Goal: Task Accomplishment & Management: Complete application form

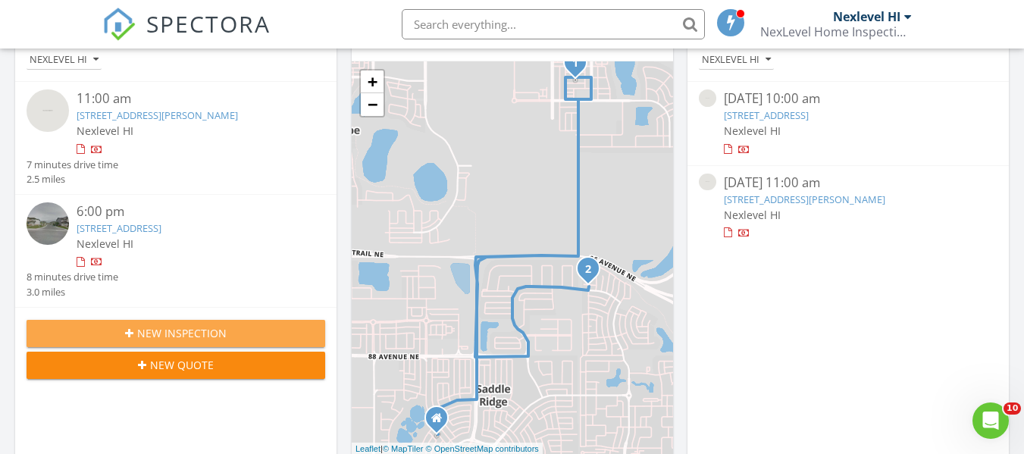
click at [224, 341] on span "New Inspection" at bounding box center [181, 333] width 89 height 16
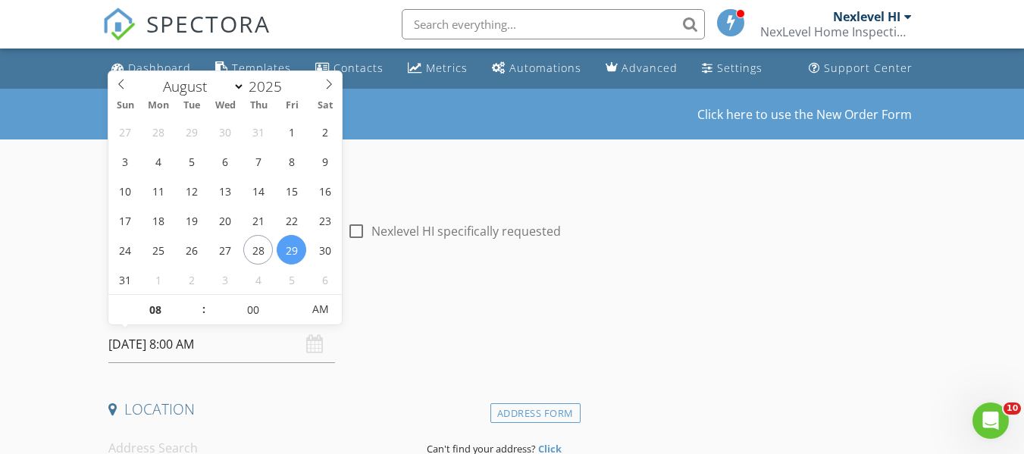
click at [224, 340] on input "08/29/2025 8:00 AM" at bounding box center [221, 344] width 227 height 37
type input "08/28/2025 8:00 AM"
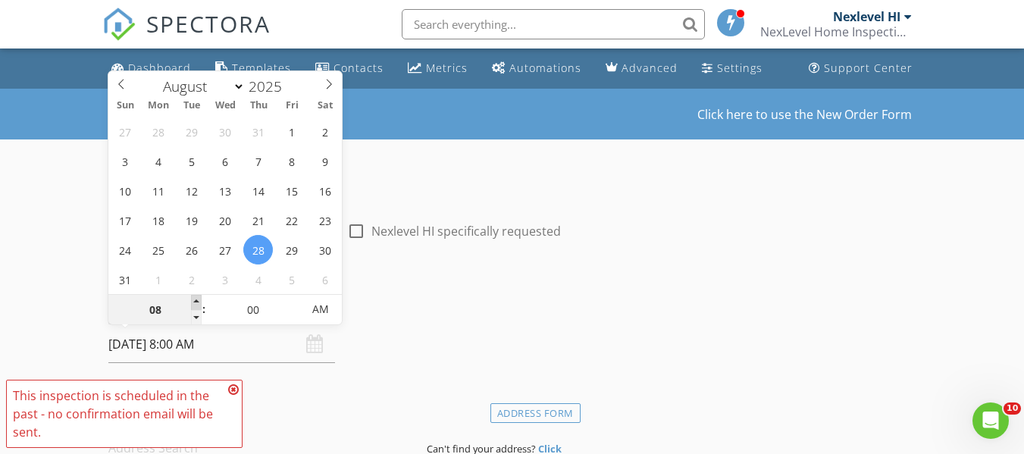
type input "09"
type input "08/28/2025 9:00 AM"
click at [196, 300] on span at bounding box center [196, 302] width 11 height 15
type input "10"
type input "08/28/2025 10:00 AM"
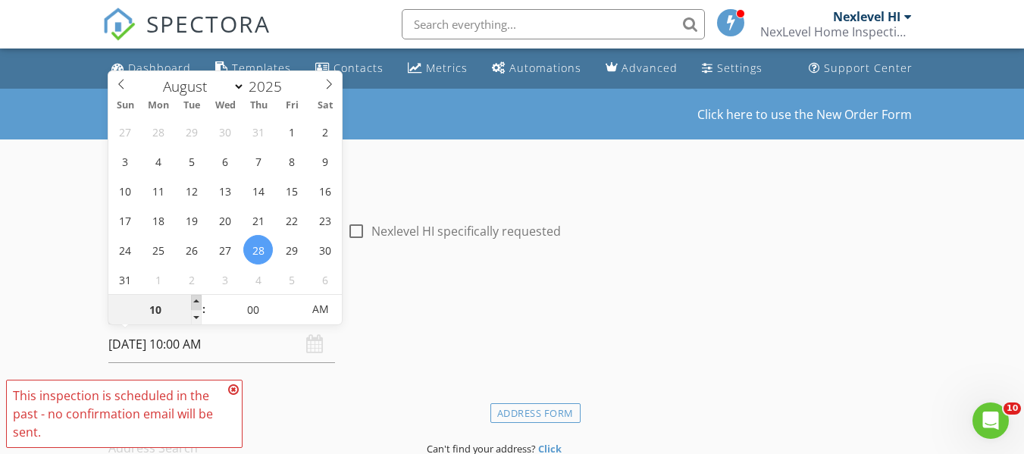
click at [196, 300] on span at bounding box center [196, 302] width 11 height 15
type input "11"
type input "08/28/2025 11:00 AM"
click at [196, 300] on span at bounding box center [196, 302] width 11 height 15
type input "12"
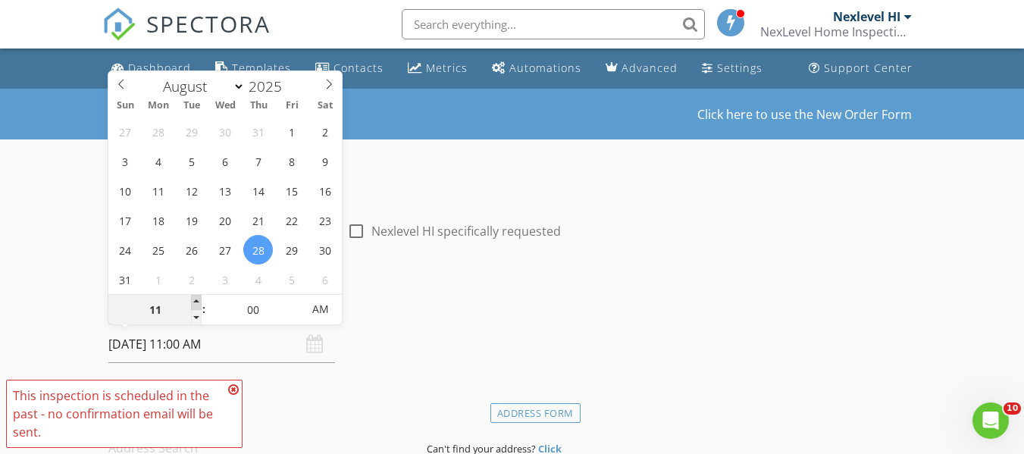
type input "08/28/2025 12:00 PM"
click at [196, 300] on span at bounding box center [196, 302] width 11 height 15
type input "01"
type input "08/28/2025 1:00 PM"
click at [196, 300] on span at bounding box center [196, 302] width 11 height 15
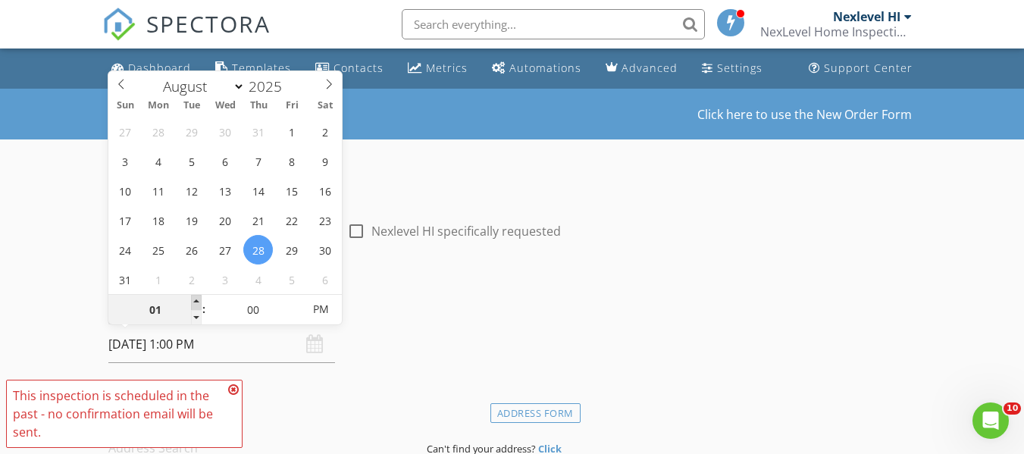
type input "02"
type input "[DATE] 2:00 PM"
click at [196, 300] on span at bounding box center [196, 302] width 11 height 15
type input "03"
type input "[DATE] 3:00 PM"
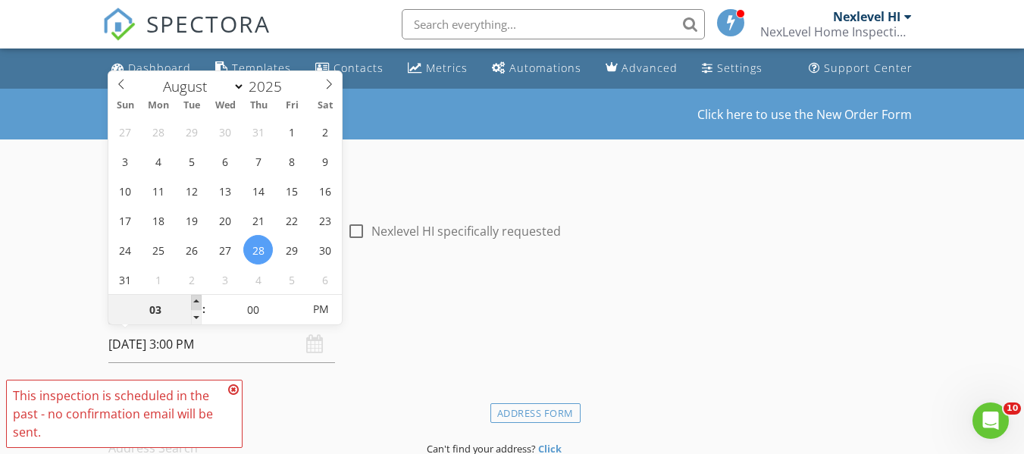
click at [196, 300] on span at bounding box center [196, 302] width 11 height 15
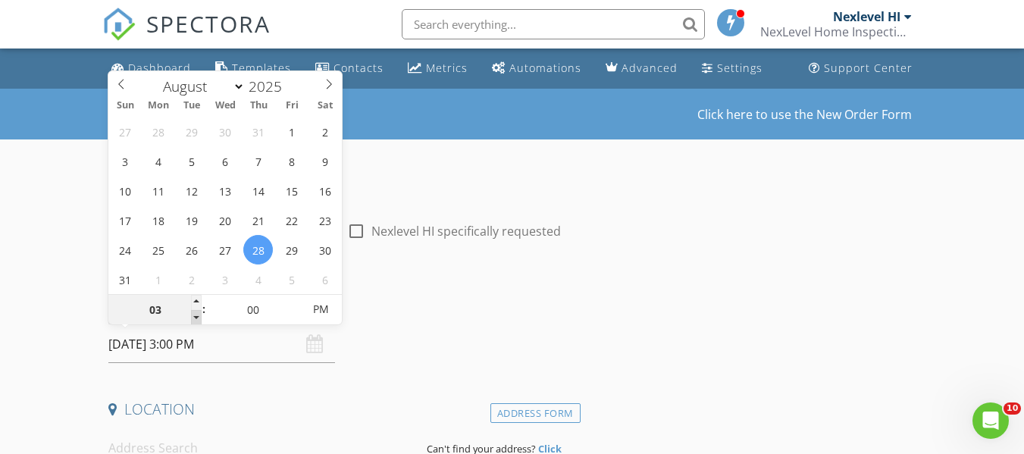
type input "02"
type input "[DATE] 2:00 PM"
click at [194, 315] on span at bounding box center [196, 317] width 11 height 15
click at [378, 300] on h4 "Date/Time" at bounding box center [341, 306] width 466 height 20
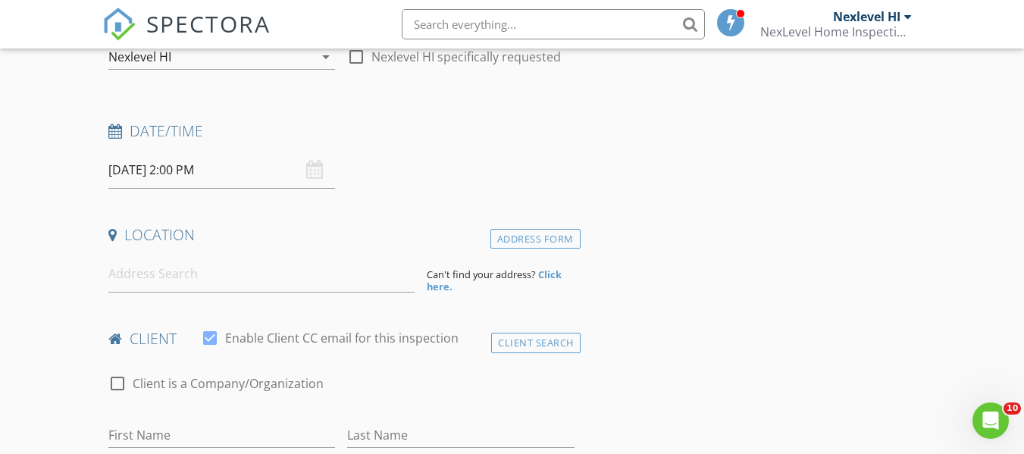
scroll to position [177, 0]
click at [327, 285] on input at bounding box center [261, 271] width 306 height 37
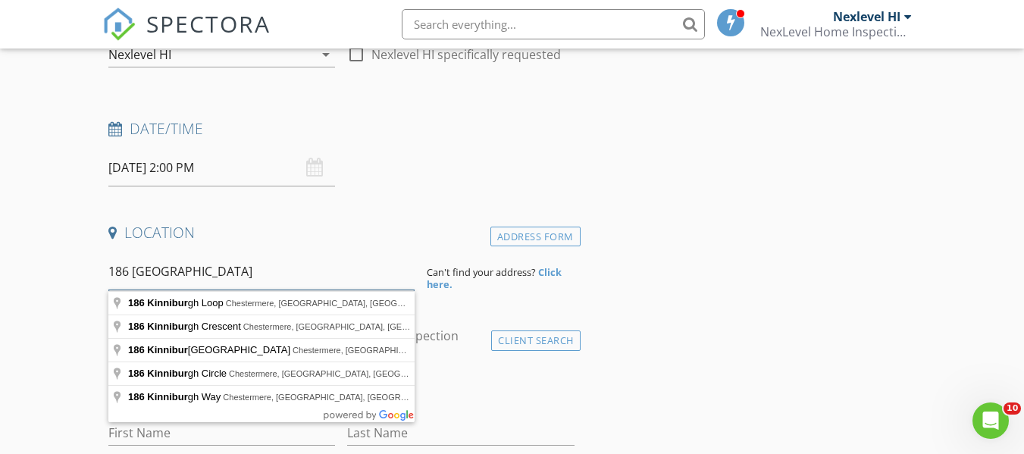
type input "186 Kinniburgh"
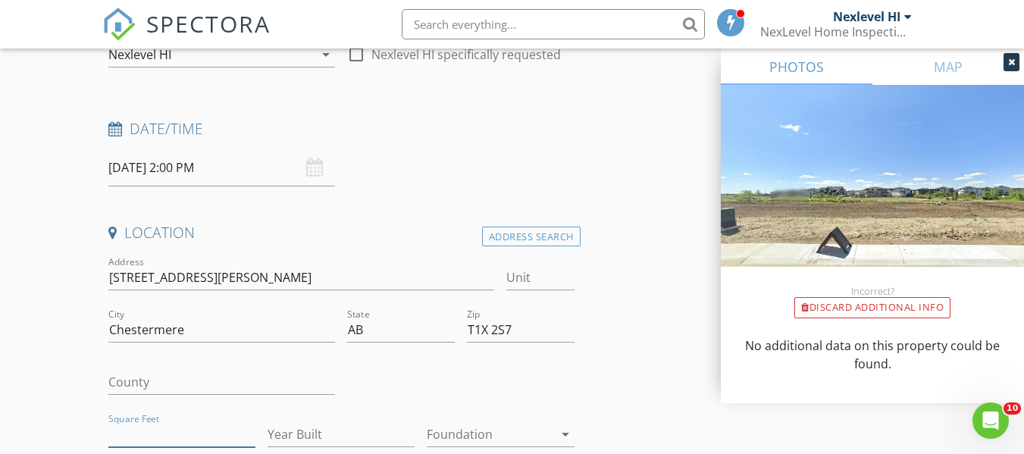
click at [158, 430] on input "Square Feet" at bounding box center [181, 434] width 147 height 25
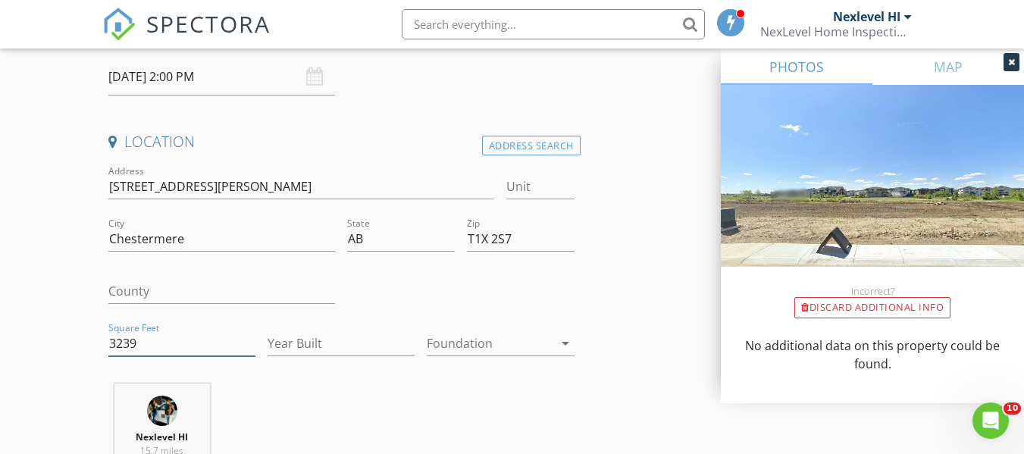
scroll to position [269, 0]
type input "3239"
click at [280, 353] on input "Year Built" at bounding box center [341, 342] width 147 height 25
type input "2025"
click at [473, 339] on div at bounding box center [490, 342] width 126 height 24
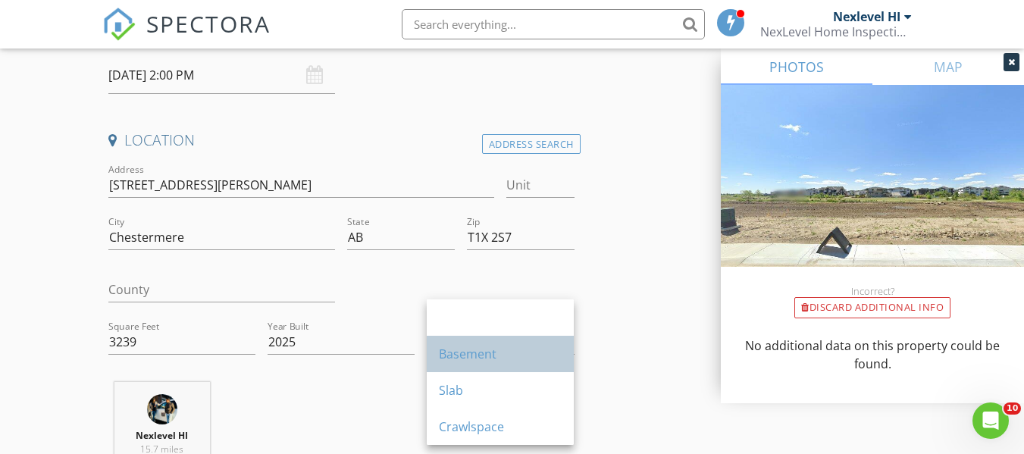
click at [473, 347] on div "Basement" at bounding box center [500, 354] width 123 height 18
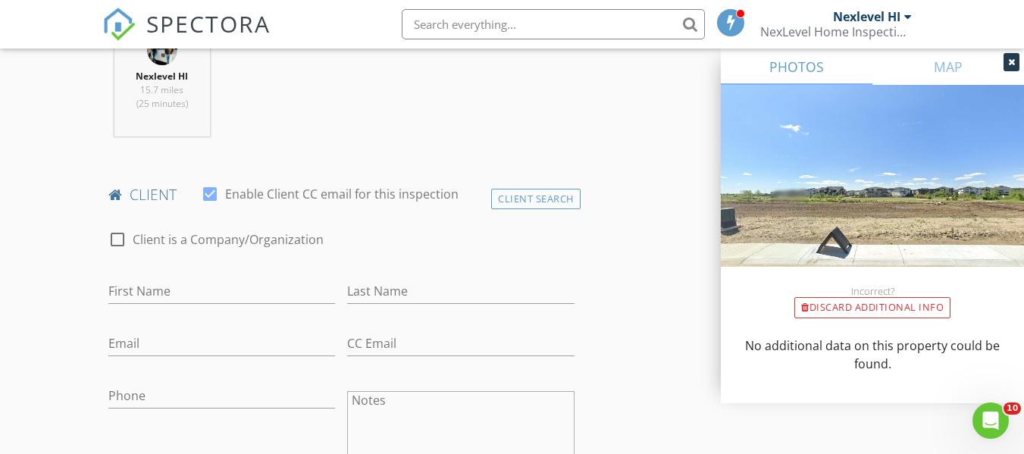
scroll to position [640, 0]
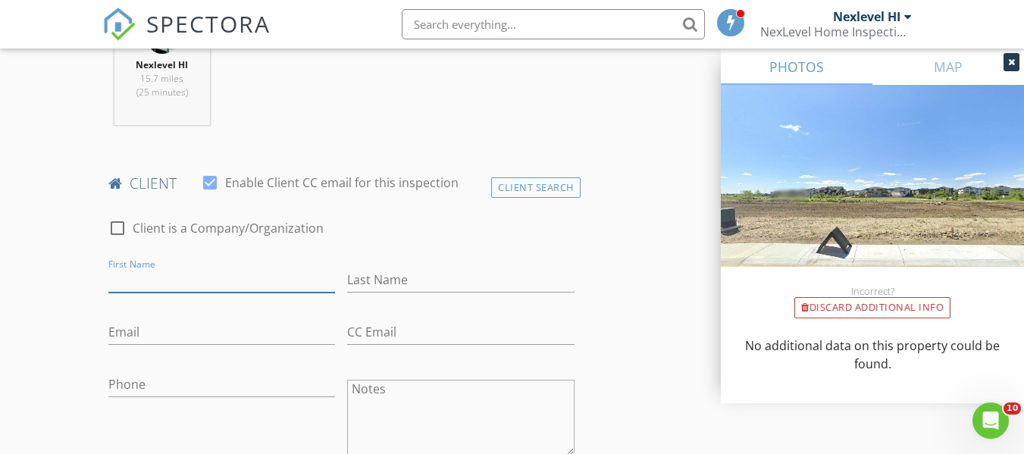
click at [282, 274] on input "First Name" at bounding box center [221, 280] width 227 height 25
type input "Mohanjeet"
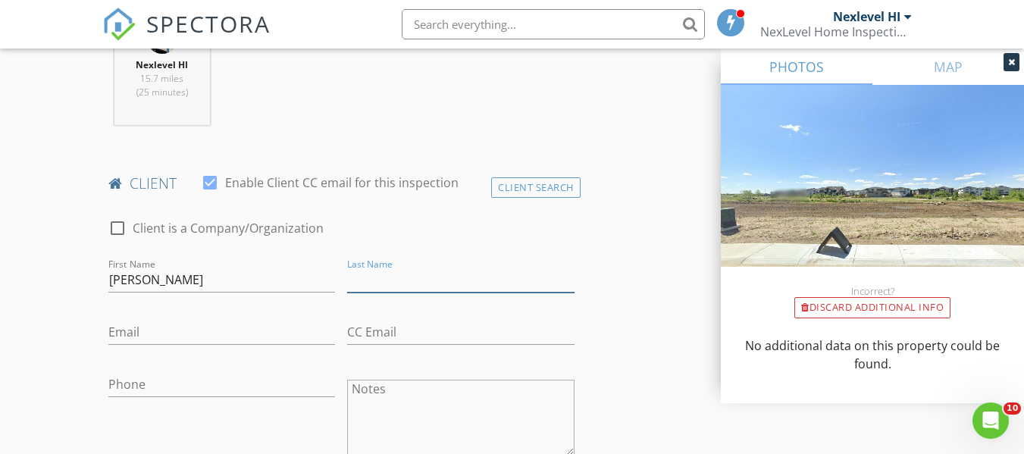
click at [415, 277] on input "Last Name" at bounding box center [460, 280] width 227 height 25
type input "S"
click at [240, 274] on input "Mohanjeet" at bounding box center [221, 280] width 227 height 25
type input "[PERSON_NAME]"
click at [350, 288] on input "Last Name" at bounding box center [460, 280] width 227 height 25
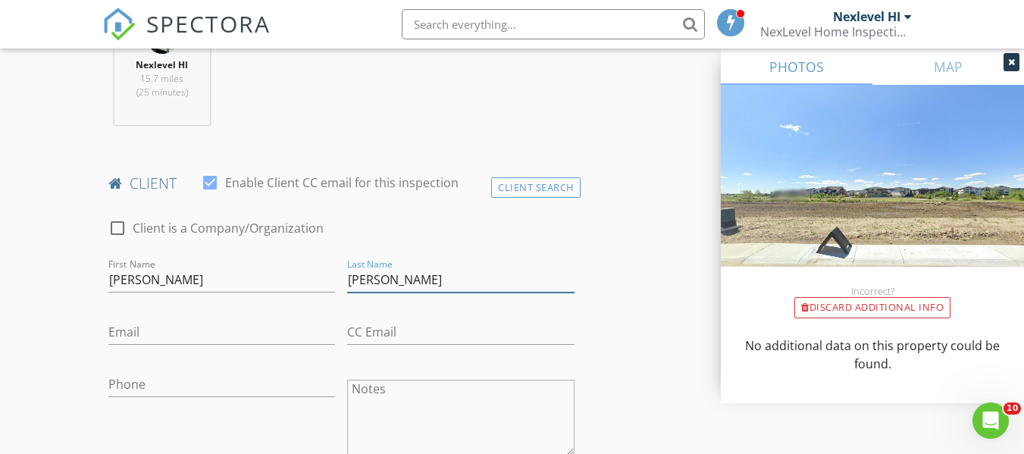
type input "[PERSON_NAME]"
click at [234, 334] on input "Email" at bounding box center [221, 332] width 227 height 25
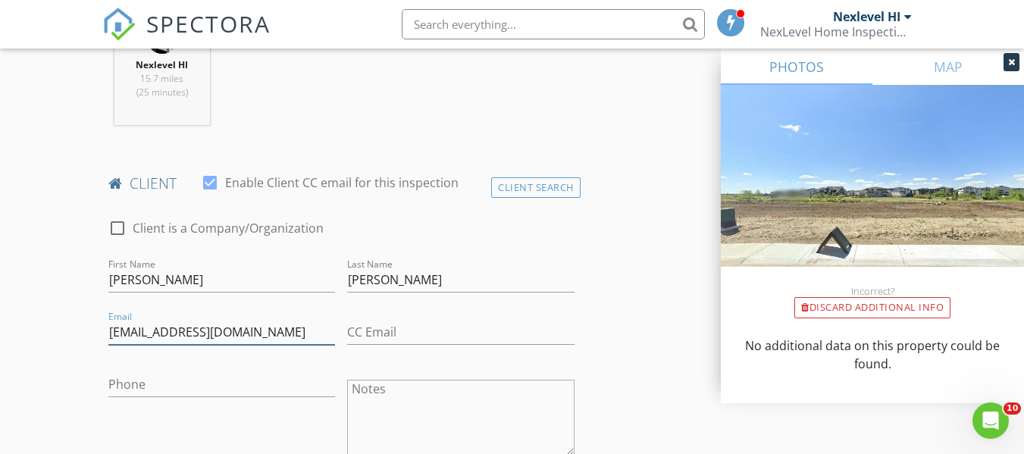
type input "[EMAIL_ADDRESS][DOMAIN_NAME]"
click at [146, 375] on input "Phone" at bounding box center [221, 384] width 227 height 25
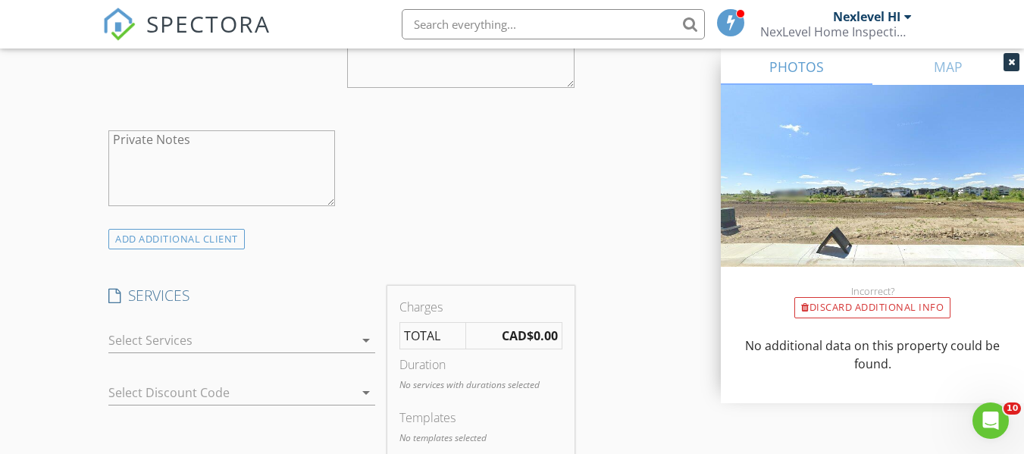
scroll to position [1022, 0]
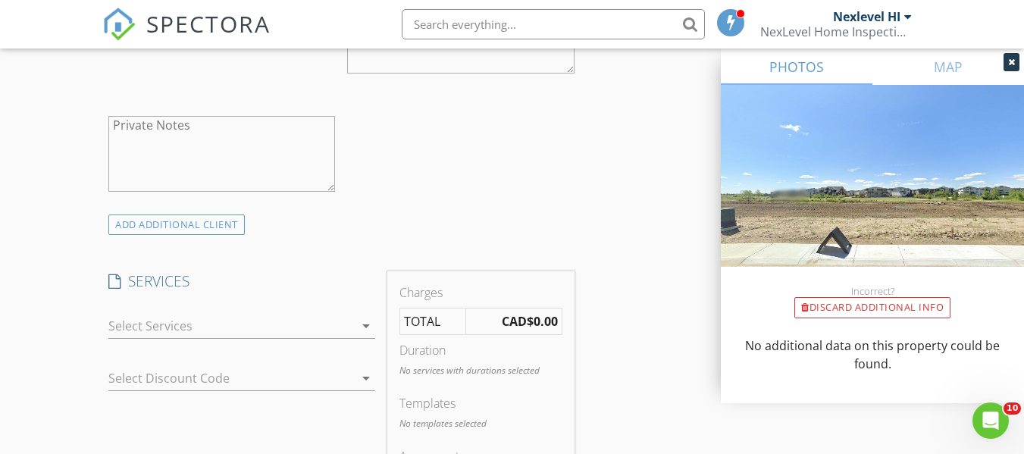
type input "[PHONE_NUMBER]"
click at [175, 327] on div at bounding box center [231, 326] width 246 height 24
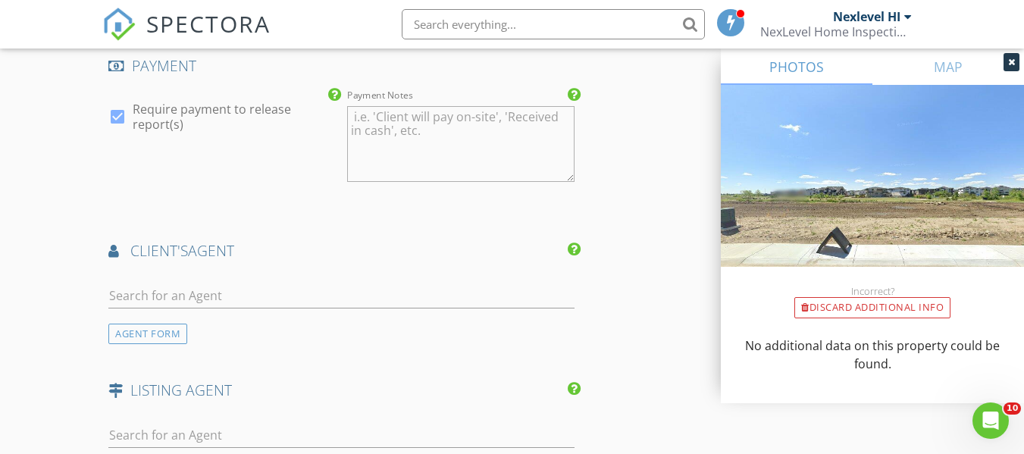
scroll to position [1652, 0]
click at [173, 297] on input "text" at bounding box center [341, 295] width 466 height 25
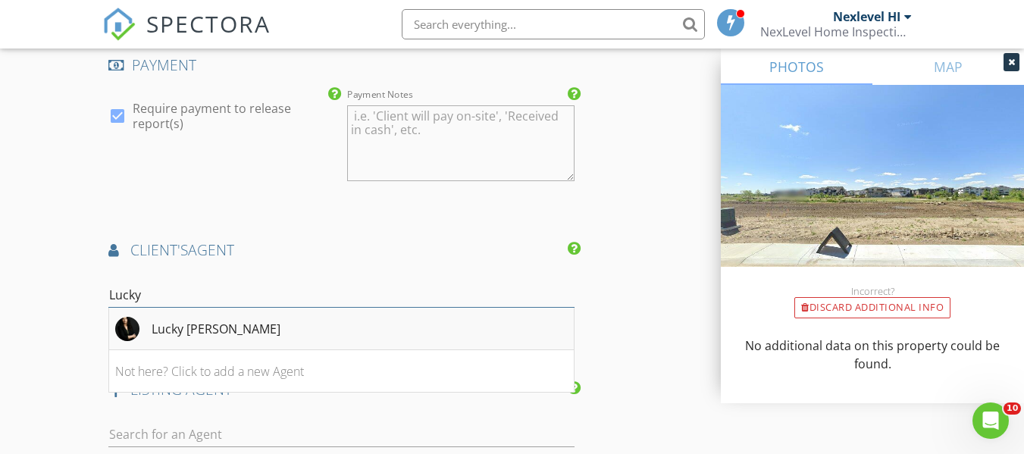
type input "Lucky [PERSON_NAME]"
click at [221, 330] on li "Lucky [PERSON_NAME]" at bounding box center [341, 329] width 464 height 42
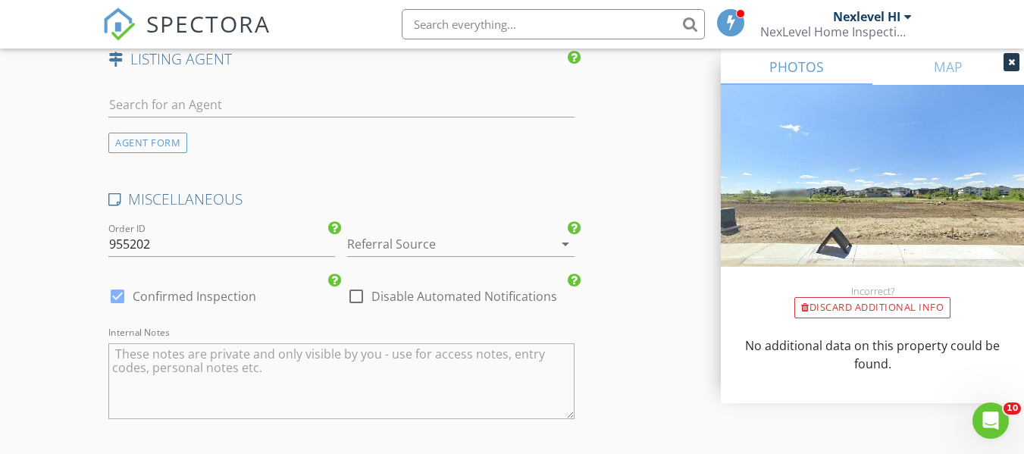
scroll to position [2328, 0]
click at [431, 247] on div at bounding box center [439, 243] width 184 height 24
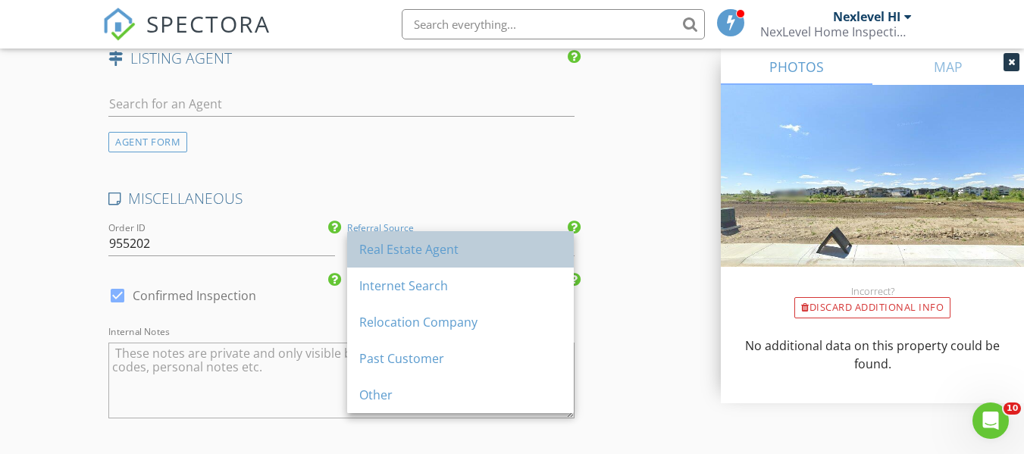
click at [429, 255] on div "Real Estate Agent" at bounding box center [460, 249] width 202 height 18
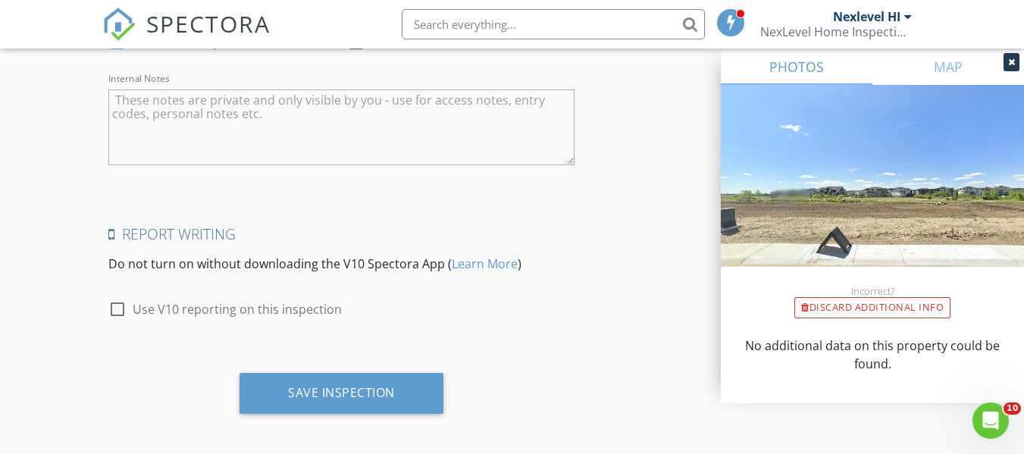
scroll to position [2589, 0]
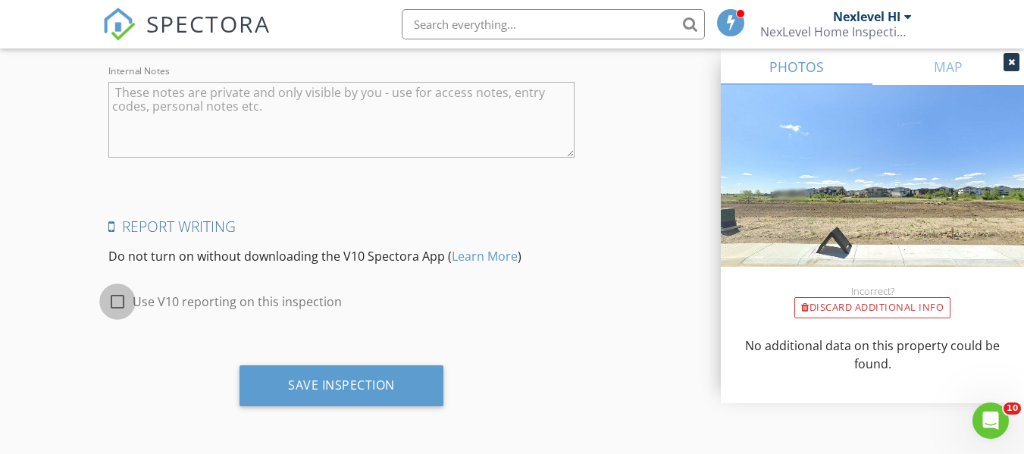
click at [118, 303] on div at bounding box center [118, 302] width 26 height 26
checkbox input "true"
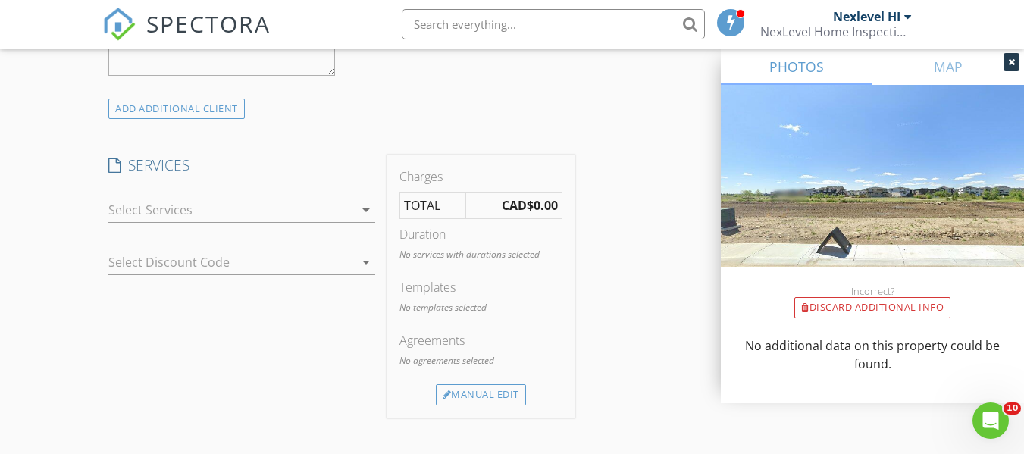
scroll to position [1127, 0]
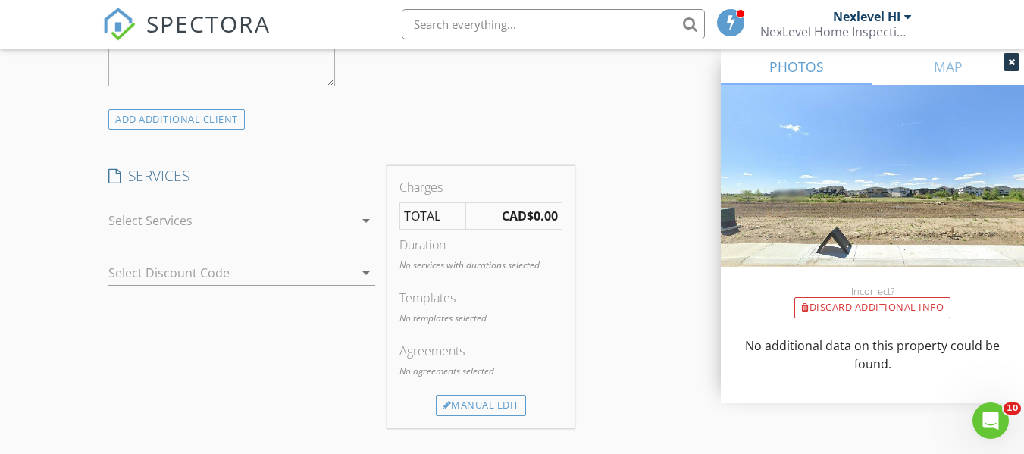
click at [251, 224] on div at bounding box center [231, 220] width 246 height 24
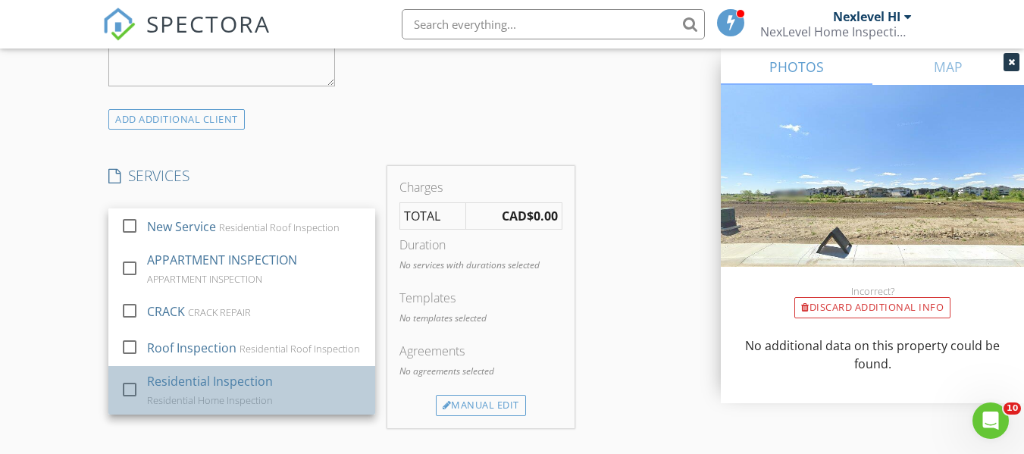
click at [218, 385] on div "Residential Inspection" at bounding box center [210, 381] width 126 height 18
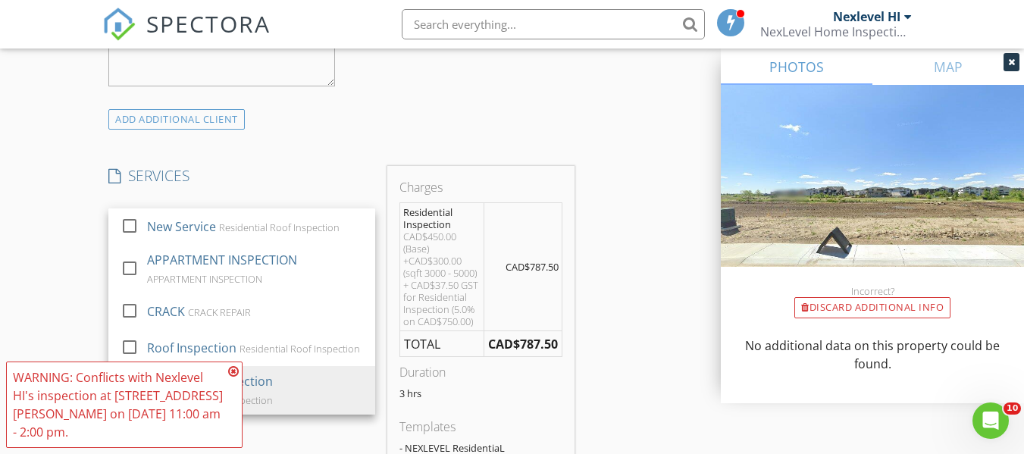
click at [233, 367] on icon at bounding box center [233, 371] width 11 height 12
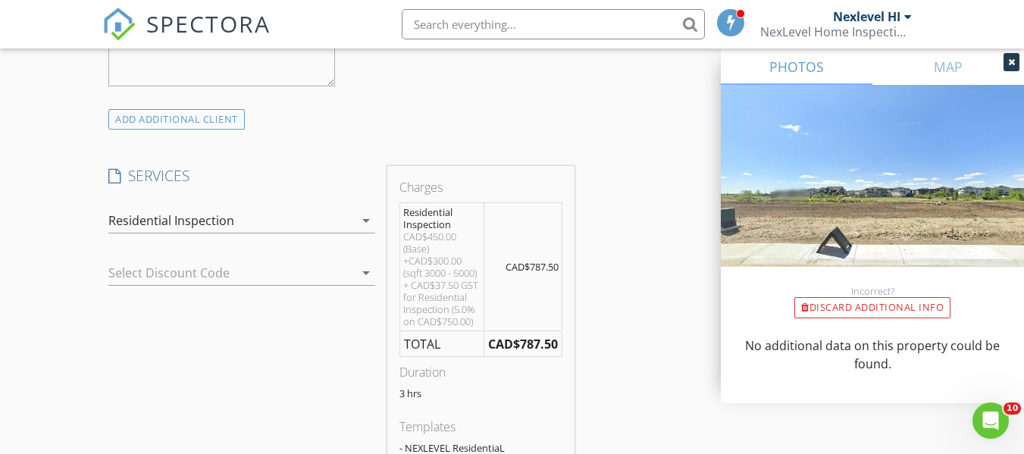
click at [340, 273] on div at bounding box center [345, 273] width 18 height 18
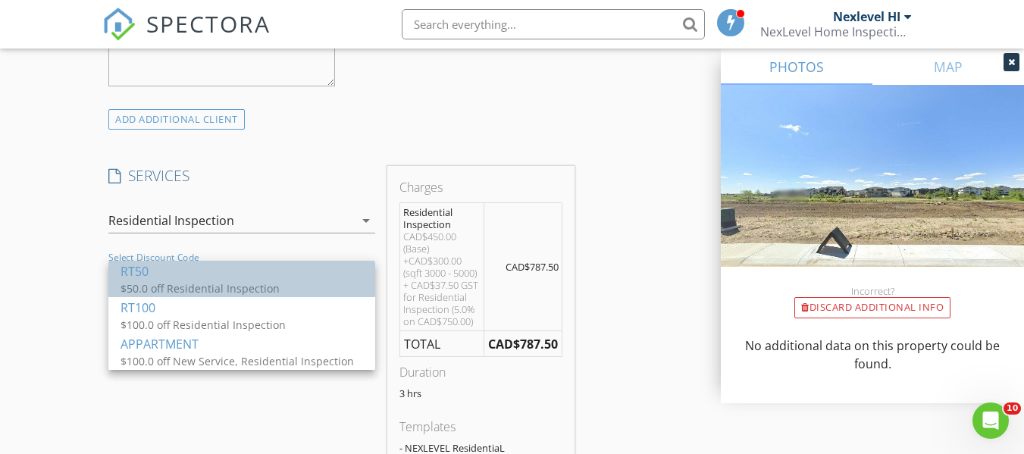
click at [328, 281] on div "$50.0 off Residential Inspection" at bounding box center [242, 289] width 243 height 16
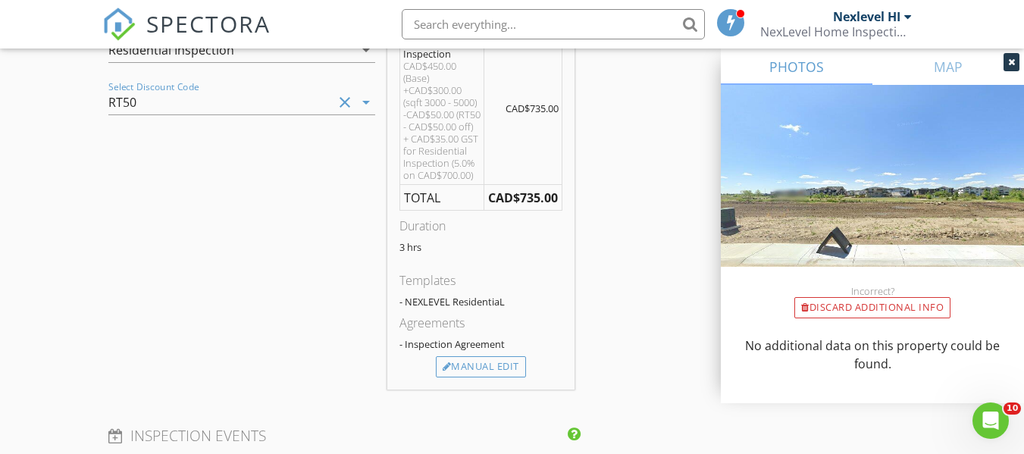
scroll to position [1299, 0]
click at [481, 376] on div "Manual Edit" at bounding box center [481, 365] width 90 height 21
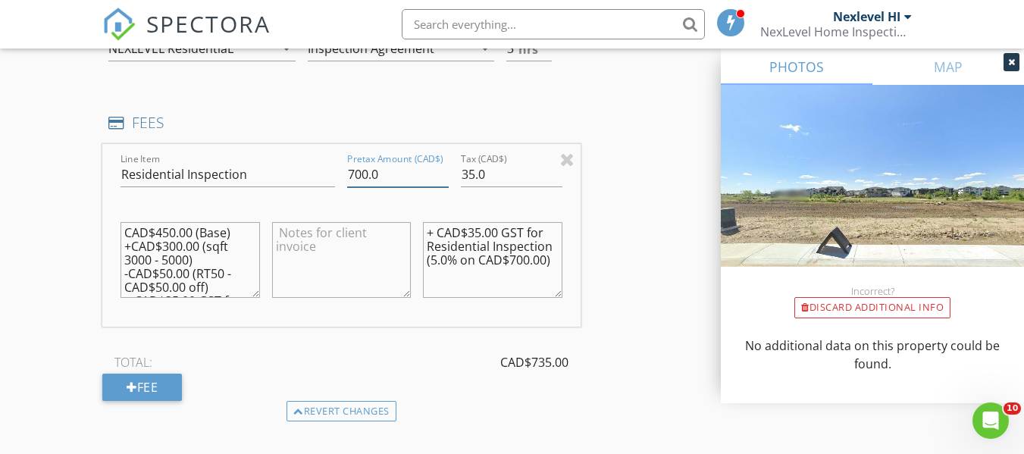
click at [362, 171] on input "700.0" at bounding box center [398, 174] width 102 height 25
type input "450.0"
click at [495, 180] on input "35.0" at bounding box center [512, 174] width 102 height 25
type input "3"
type input "022.50"
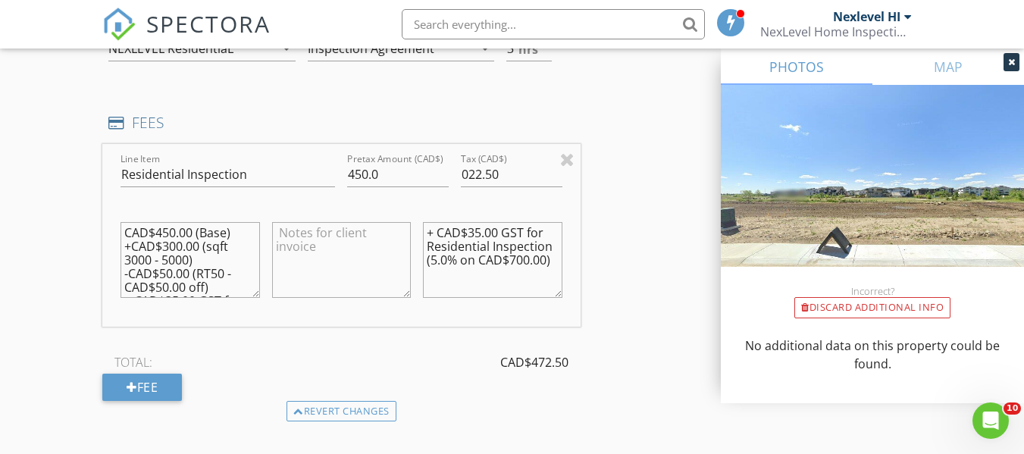
click at [492, 231] on textarea "+ CAD$35.00 GST for Residential Inspection (5.0% on CAD$700.00)" at bounding box center [492, 260] width 139 height 76
click at [523, 263] on textarea "+ CAD$22.50 GST for Residential Inspection (5.0% on CAD$700.00)" at bounding box center [492, 260] width 139 height 76
type textarea "+ CAD$22.50 GST for Residential Inspection (5.0% on CAD$450.00)"
click at [164, 231] on textarea "CAD$450.00 (Base) +CAD$300.00 (sqft 3000 - 5000) -CAD$50.00 (RT50 - CAD$50.00 o…" at bounding box center [190, 260] width 139 height 76
click at [169, 245] on textarea "CAD$350.00 (Base) +CAD$300.00 (sqft 3000 - 5000) -CAD$50.00 (RT50 - CAD$50.00 o…" at bounding box center [190, 260] width 139 height 76
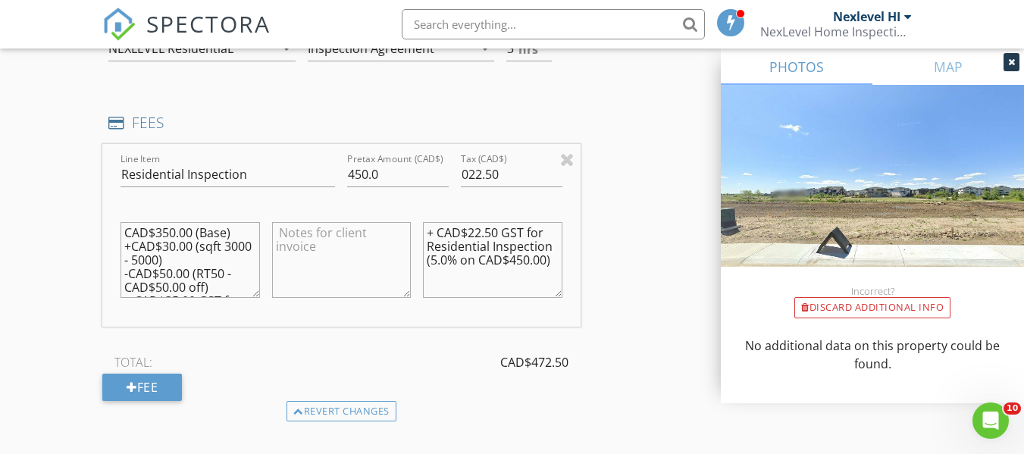
click at [169, 230] on textarea "CAD$350.00 (Base) +CAD$30.00 (sqft 3000 - 5000) -CAD$50.00 (RT50 - CAD$50.00 of…" at bounding box center [190, 260] width 139 height 76
click at [168, 248] on textarea "CAD$300.00 (Base) +CAD$30.00 (sqft 3000 - 5000) -CAD$50.00 (RT50 - CAD$50.00 of…" at bounding box center [190, 260] width 139 height 76
click at [190, 255] on textarea "CAD$300.00 (Base) +CAD$200.00 (sqft 3000 - 5000) -CAD$50.00 (RT50 - CAD$50.00 o…" at bounding box center [190, 260] width 139 height 76
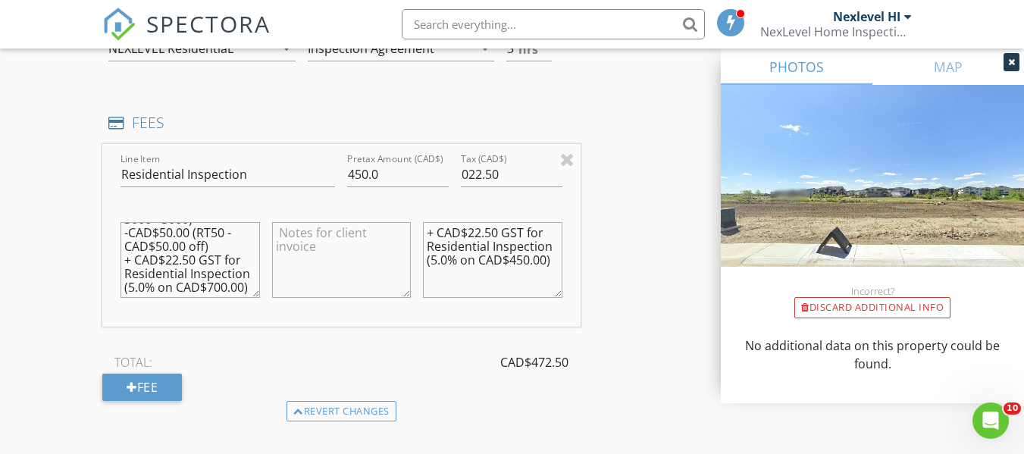
click at [171, 277] on textarea "CAD$300.00 (Base) +CAD$200.00 (sqft 3000 - 5000) -CAD$50.00 (RT50 - CAD$50.00 o…" at bounding box center [190, 260] width 139 height 76
type textarea "CAD$300.00 (Base) +CAD$200.00 (sqft 3000 - 5000) -CAD$50.00 (RT50 - CAD$50.00 o…"
click at [327, 244] on textarea at bounding box center [341, 260] width 139 height 76
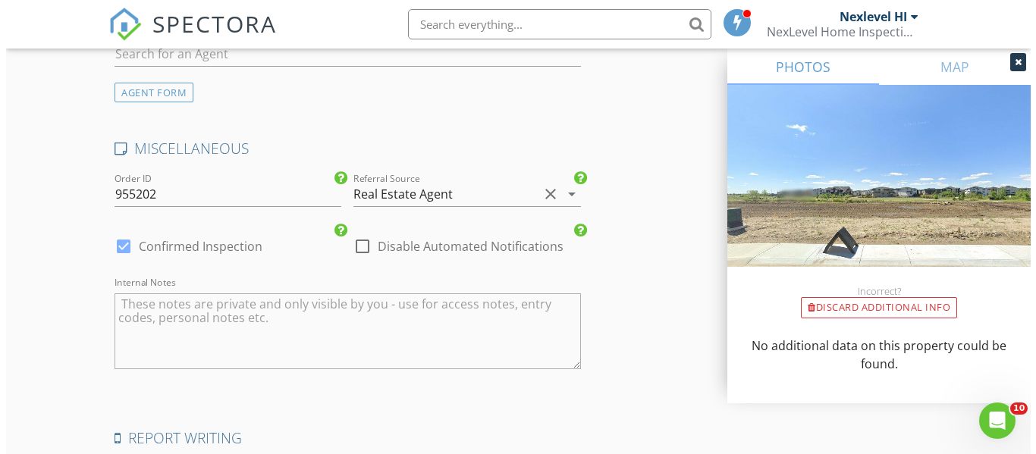
scroll to position [2755, 0]
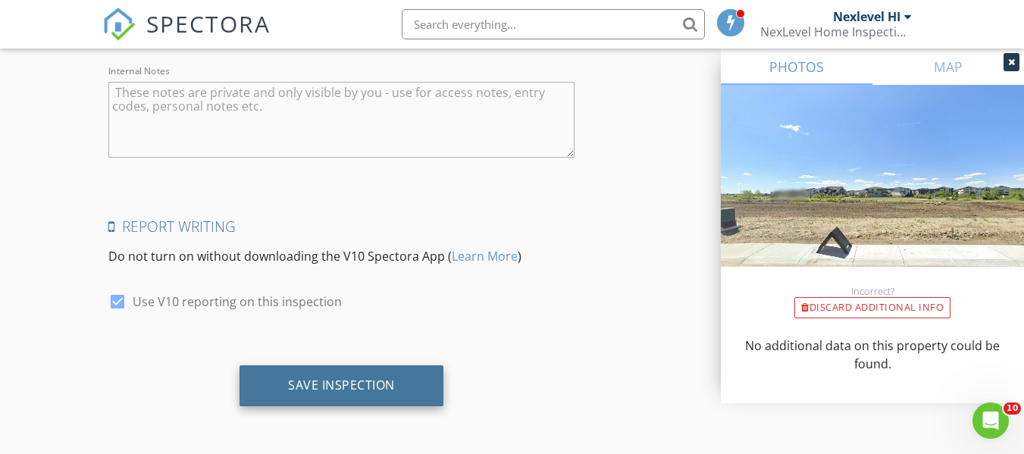
type textarea "Realtor referral discount is applied to inspection fee"
click at [352, 391] on div "Save Inspection" at bounding box center [341, 385] width 107 height 15
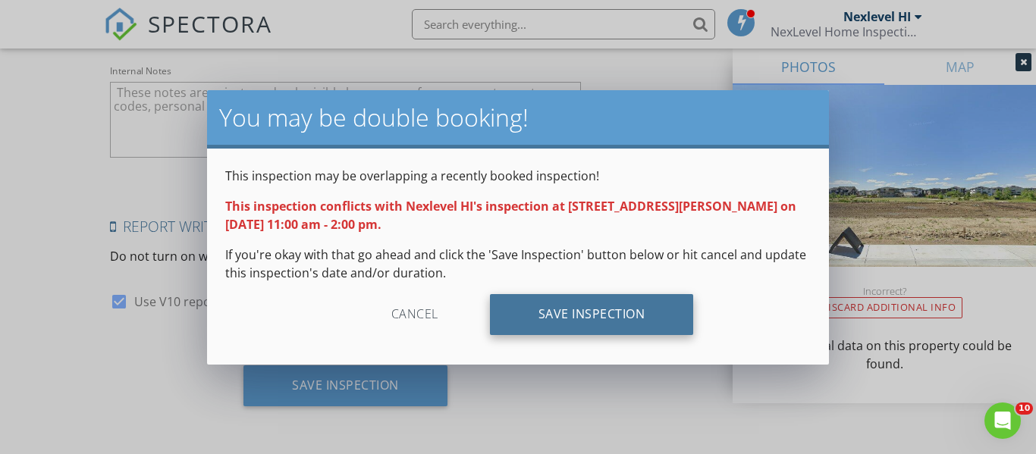
click at [516, 321] on div "Save Inspection" at bounding box center [592, 314] width 204 height 41
